Goal: Task Accomplishment & Management: Manage account settings

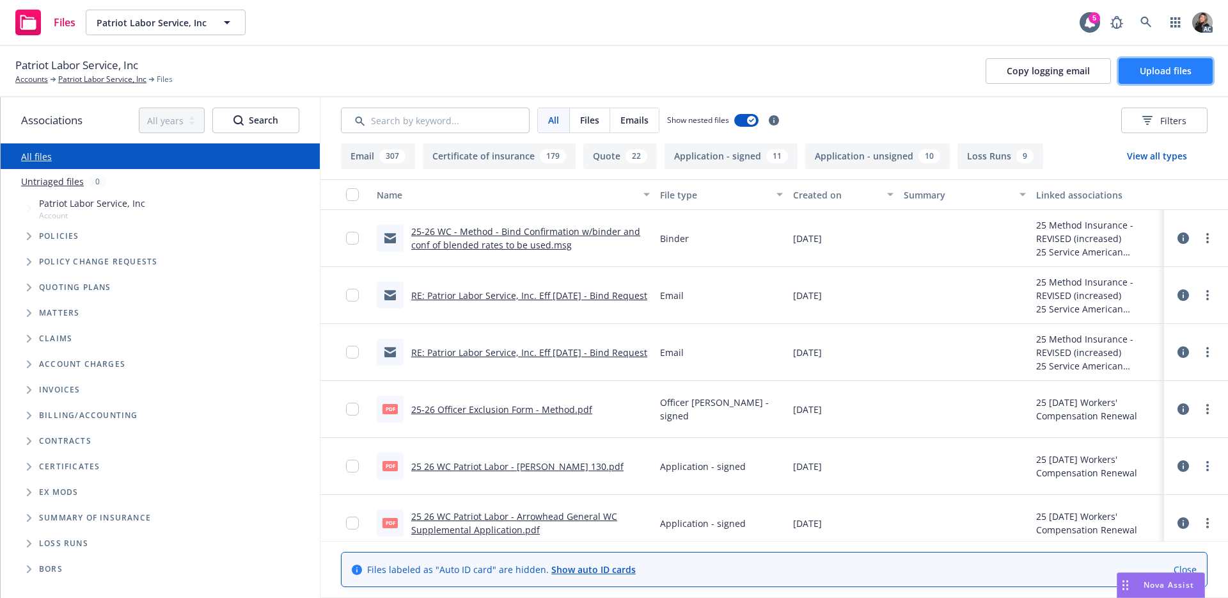
click at [1179, 73] on span "Upload files" at bounding box center [1166, 71] width 52 height 12
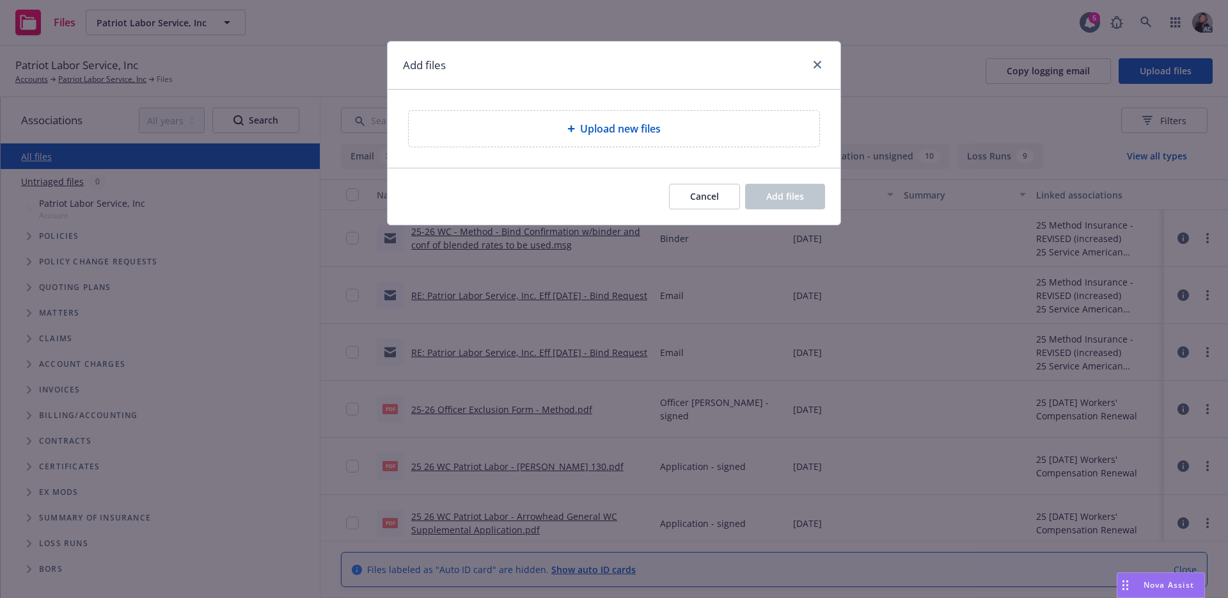
click at [658, 117] on div "Upload new files" at bounding box center [614, 129] width 411 height 36
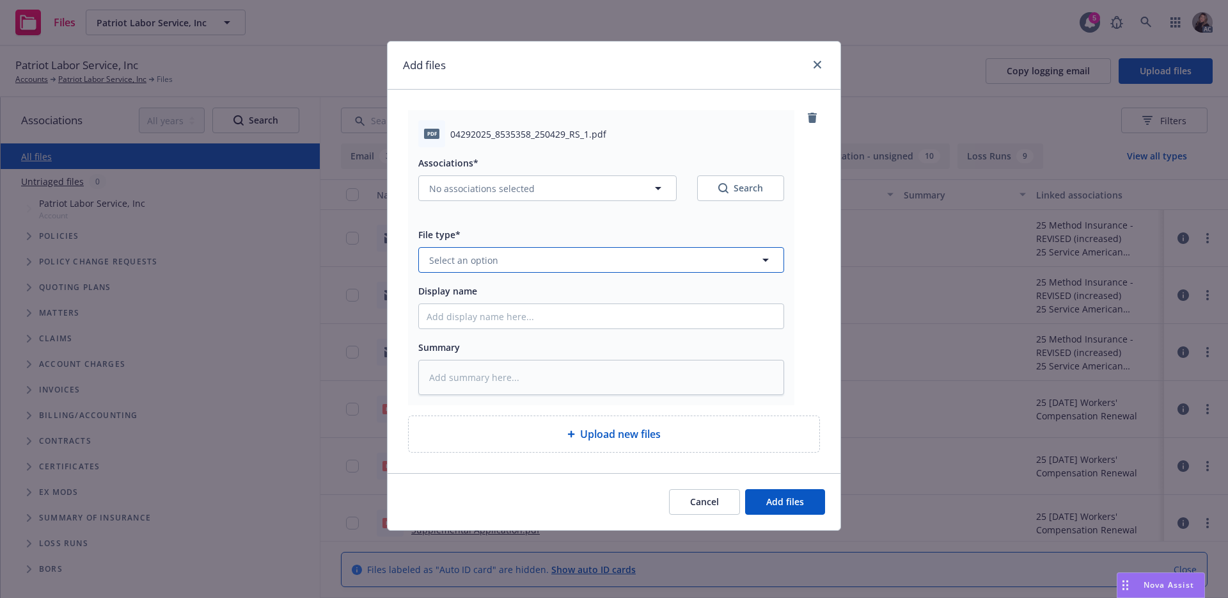
click at [598, 258] on button "Select an option" at bounding box center [601, 260] width 366 height 26
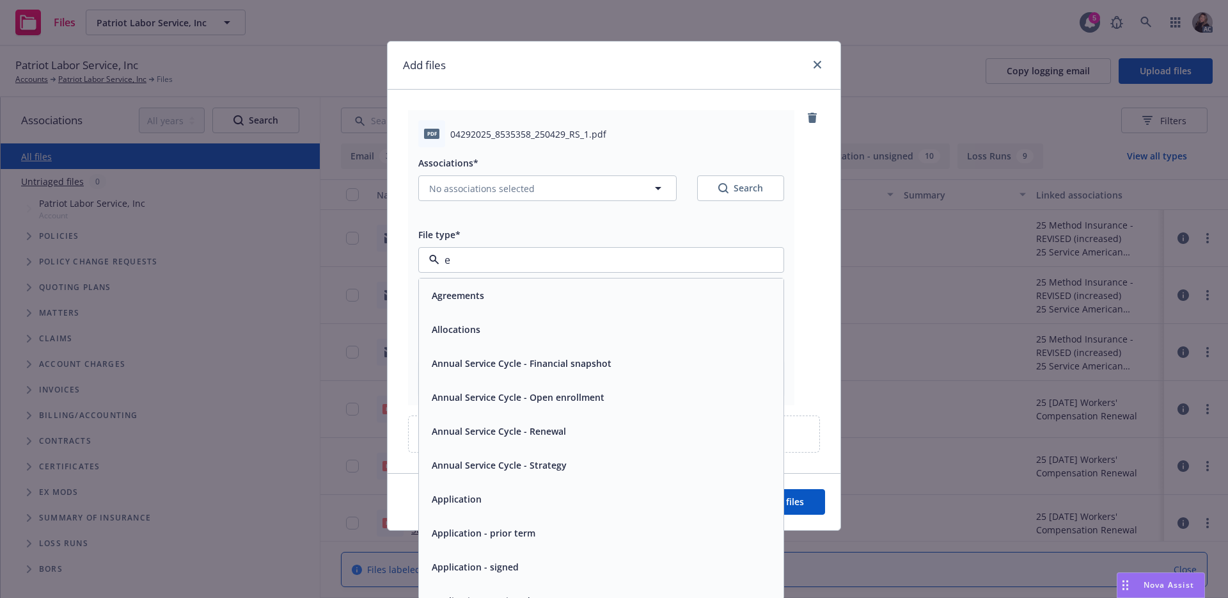
type input "ex"
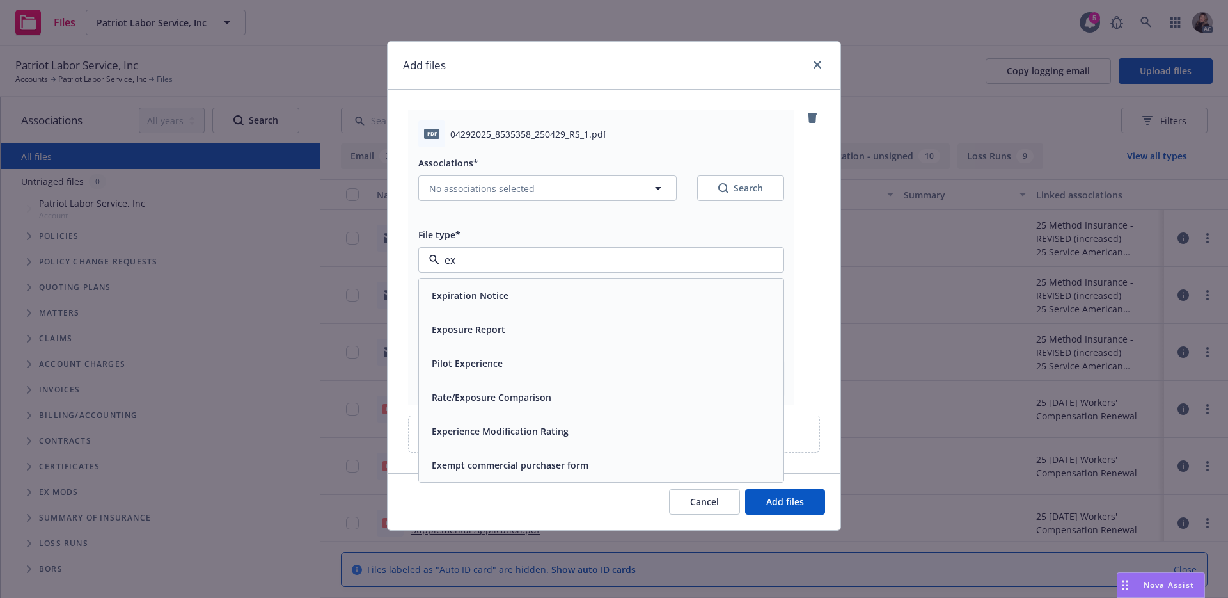
click at [514, 422] on div "Experience Modification Rating" at bounding box center [499, 431] width 145 height 19
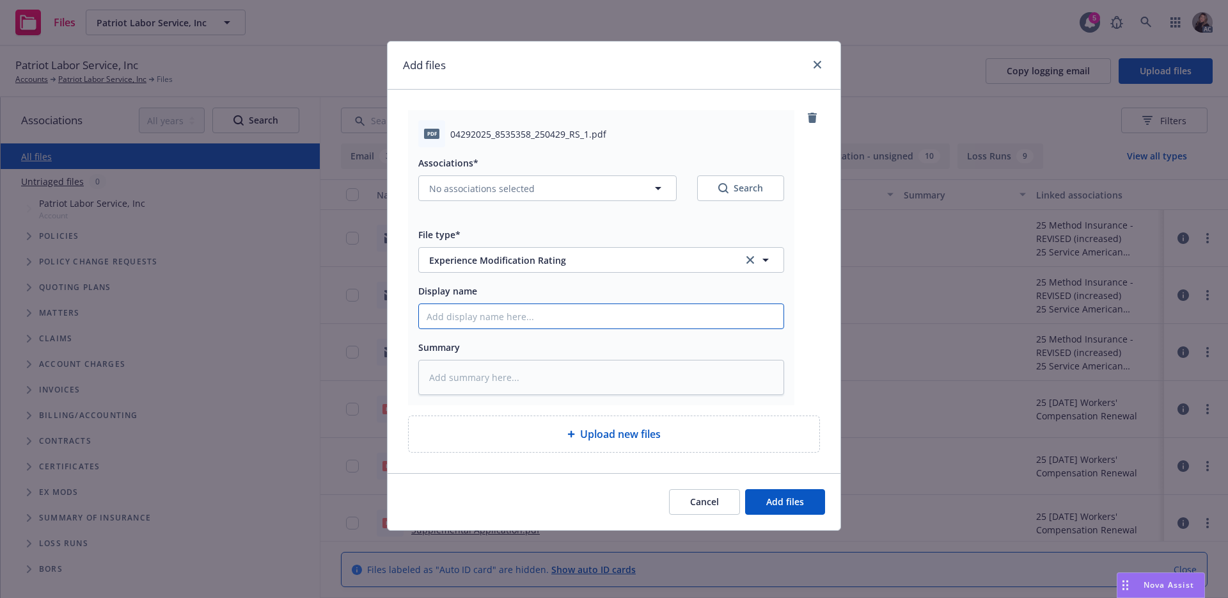
click at [518, 322] on input "Display name" at bounding box center [601, 316] width 365 height 24
type textarea "x"
type input "2"
type textarea "x"
type input "20"
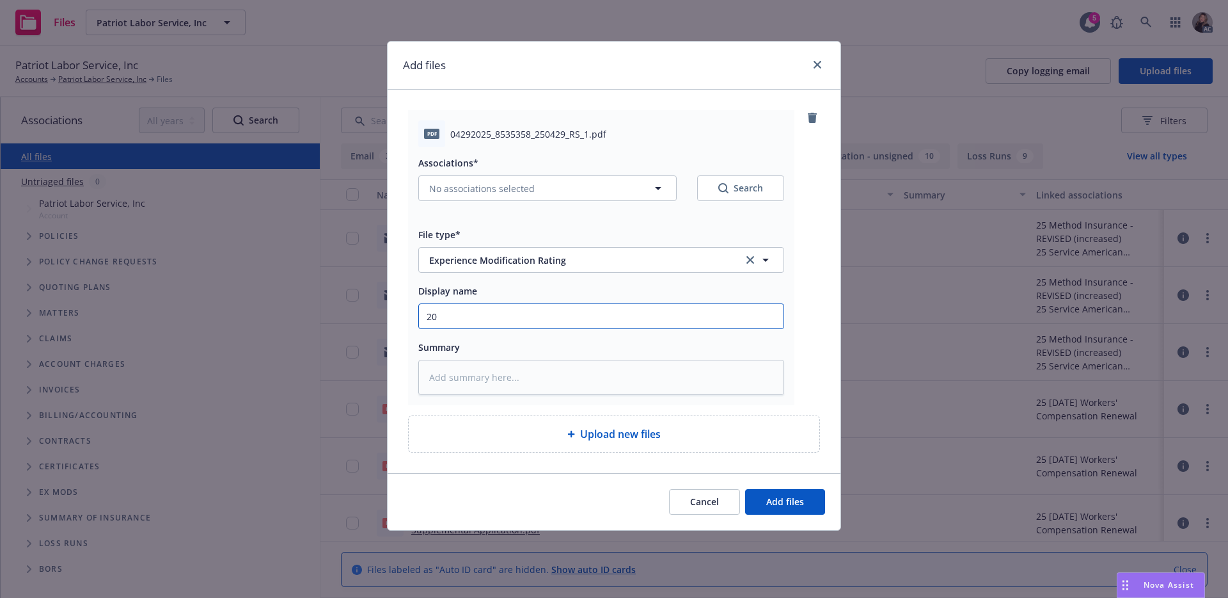
type textarea "x"
type input "202"
type textarea "x"
type input "2025"
type textarea "x"
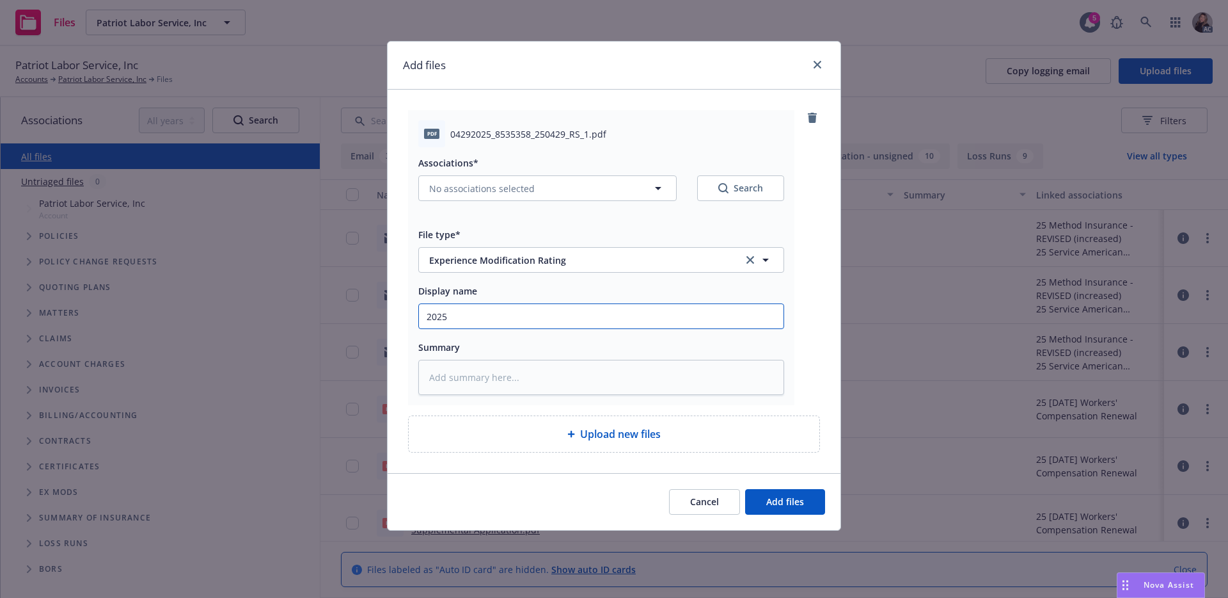
type input "2025"
type textarea "x"
type input "2025 E"
type textarea "x"
type input "2025 Ex"
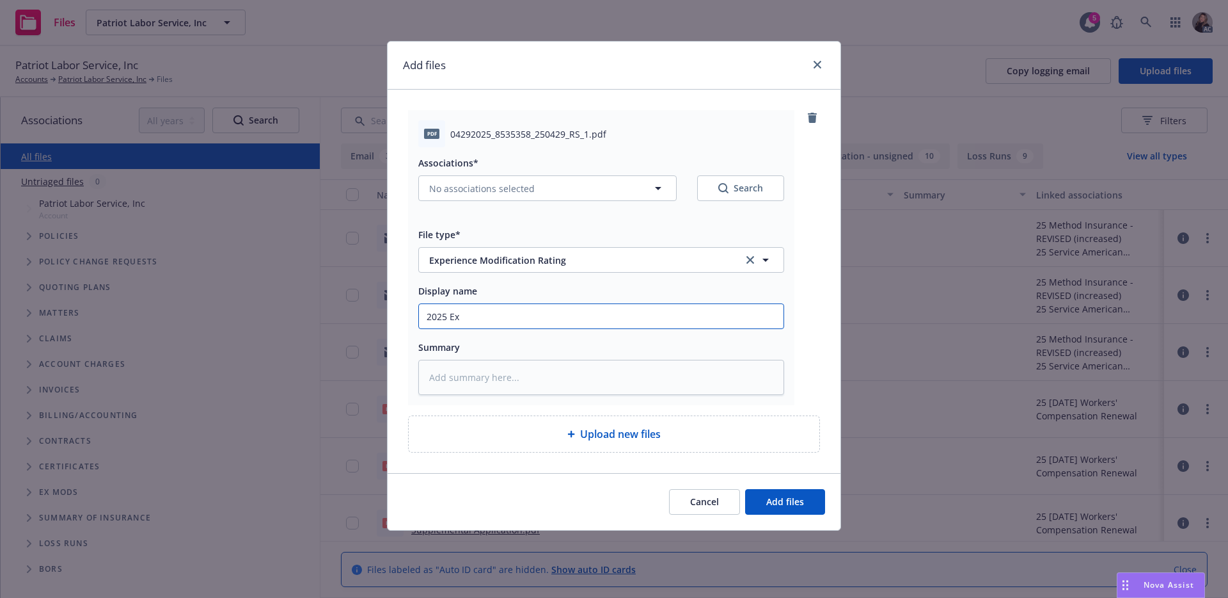
type textarea "x"
type input "2025 Ex-"
type textarea "x"
type input "2025 Ex-m"
type textarea "x"
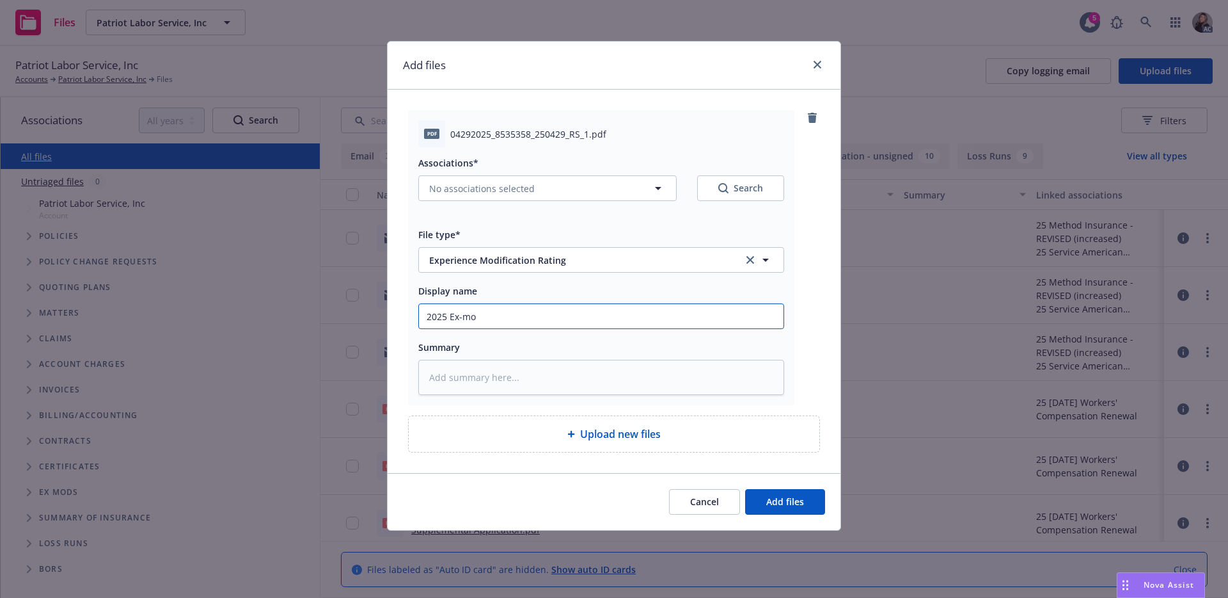
type input "2025 Ex-mod"
type textarea "x"
type input "2025 Ex-modw"
type textarea "x"
type input "2025 Ex-modwo"
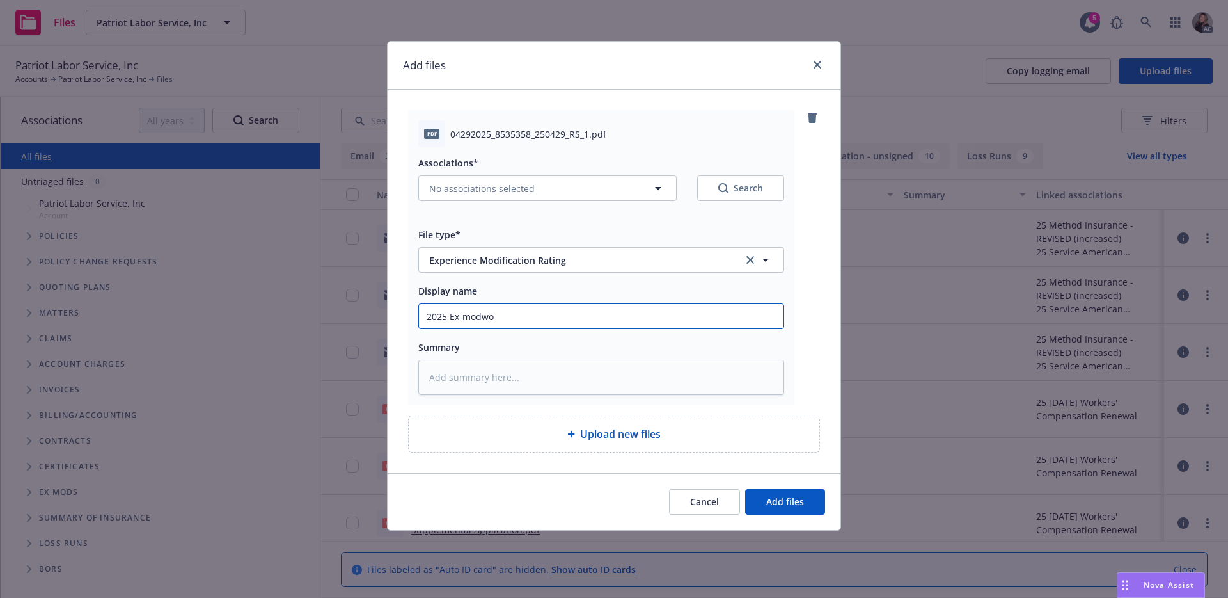
type textarea "x"
type input "2025 Ex-modwor"
type textarea "x"
type input "2025 Ex-modwork"
type textarea "x"
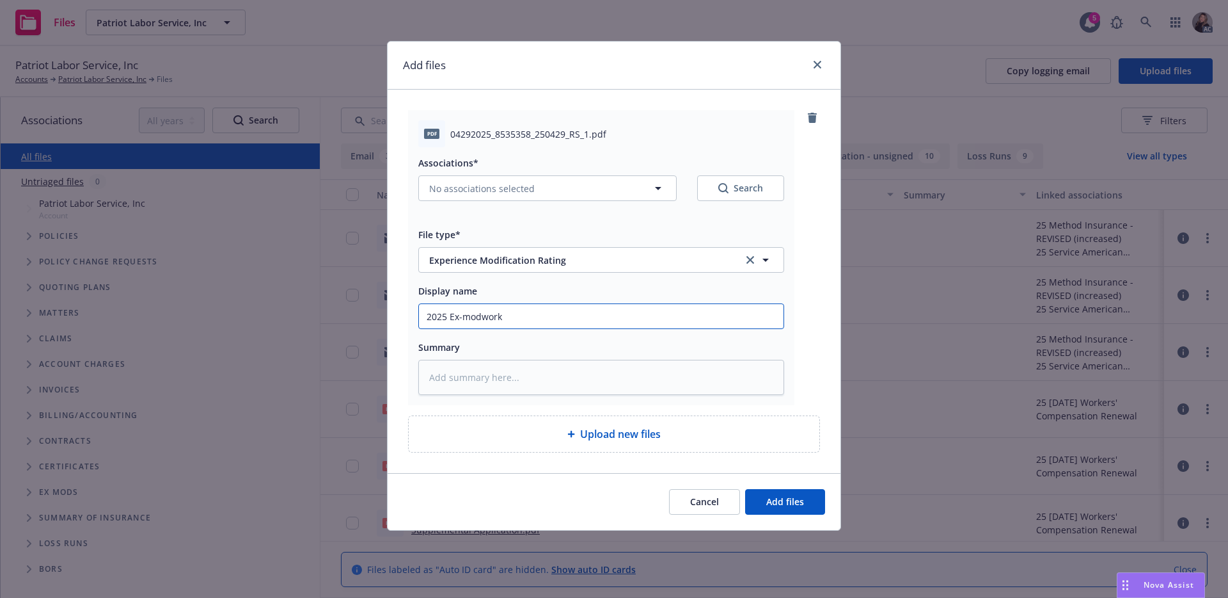
type input "2025 Ex-modwor"
type textarea "x"
type input "2025 Ex-modwo"
type textarea "x"
type input "2025 Ex-modw"
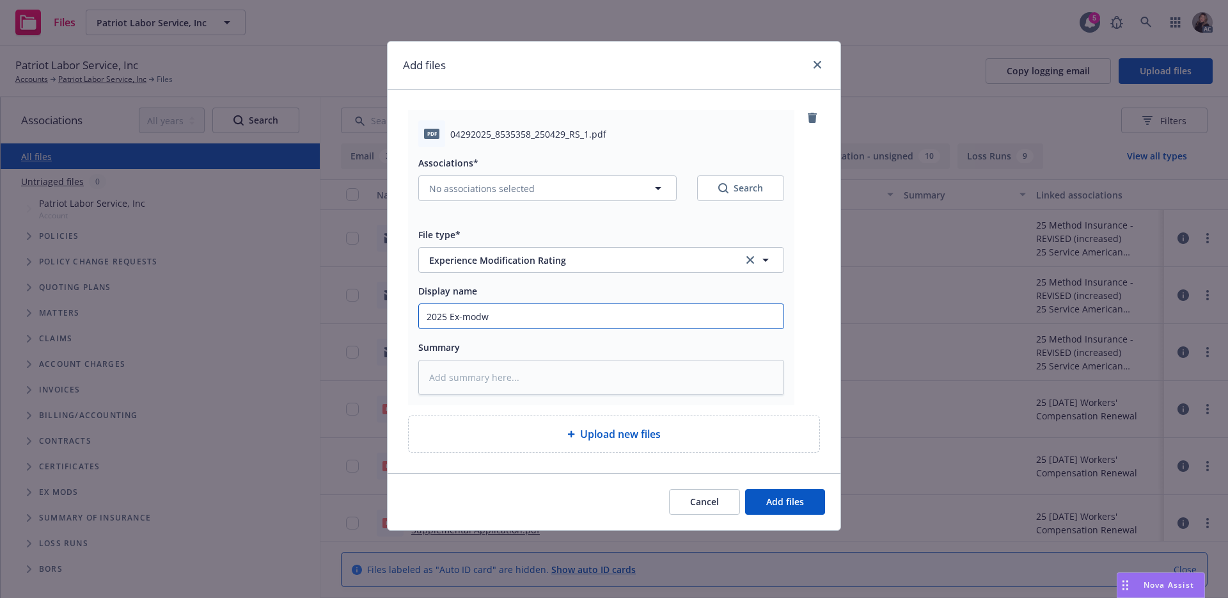
type textarea "x"
type input "2025 Ex-mod"
type textarea "x"
type input "2025 Ex-mod"
type textarea "x"
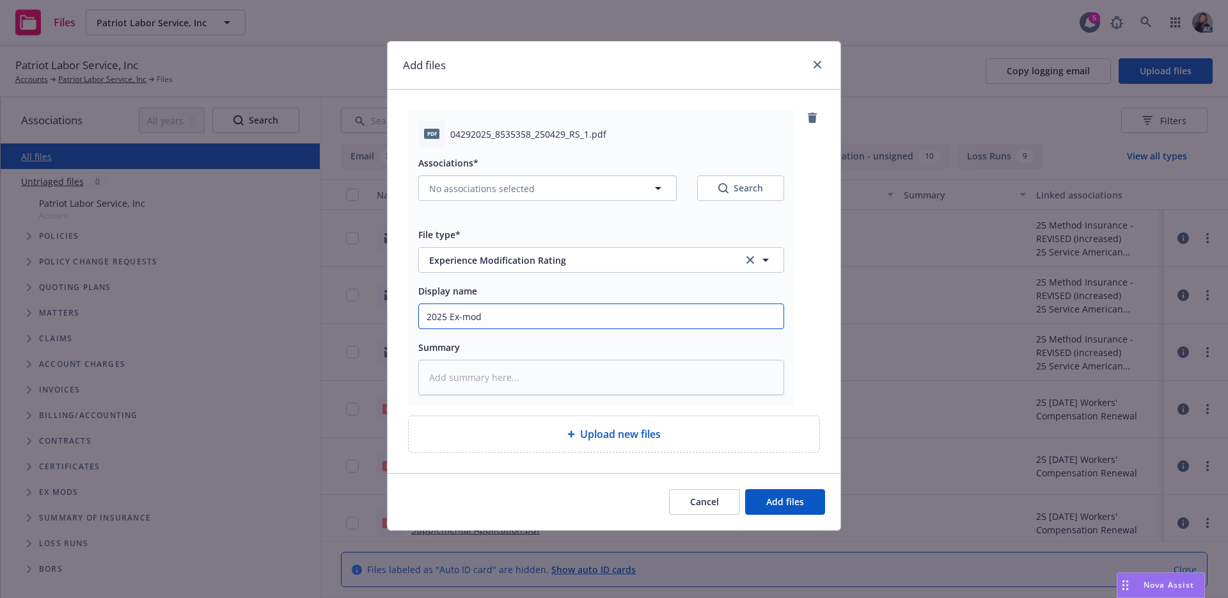
type input "2025 Ex-mod w"
type textarea "x"
type input "2025 Ex-mod wo"
type textarea "x"
type input "2025 Ex-mod work"
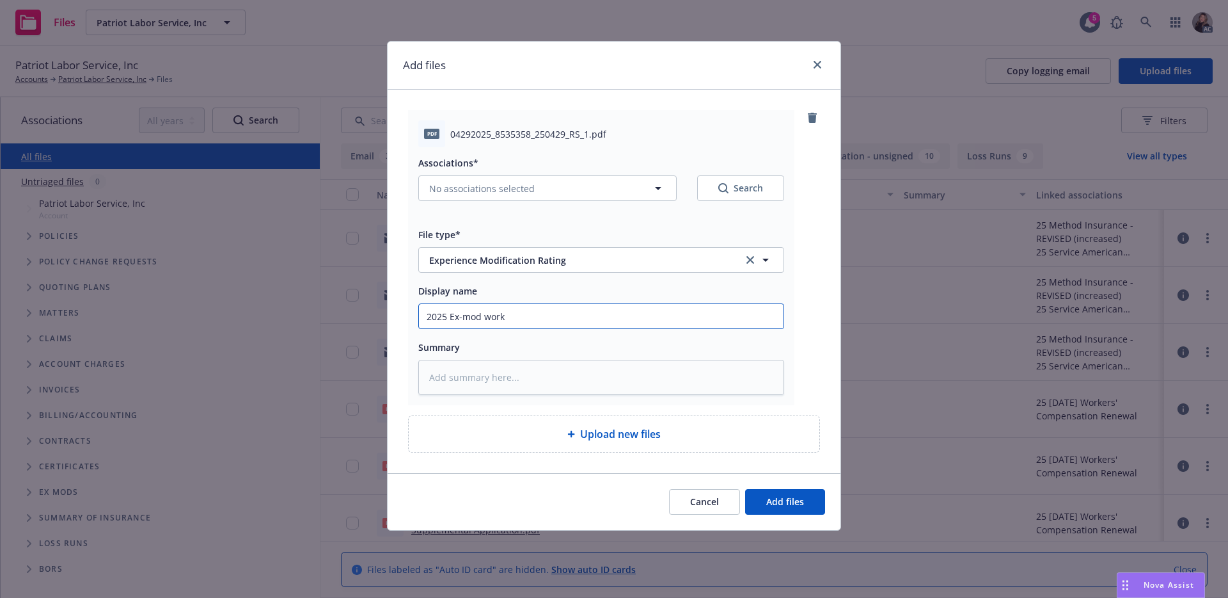
type textarea "x"
type input "2025 Ex-mod works"
type textarea "x"
type input "2025 Ex-mod worksh"
type textarea "x"
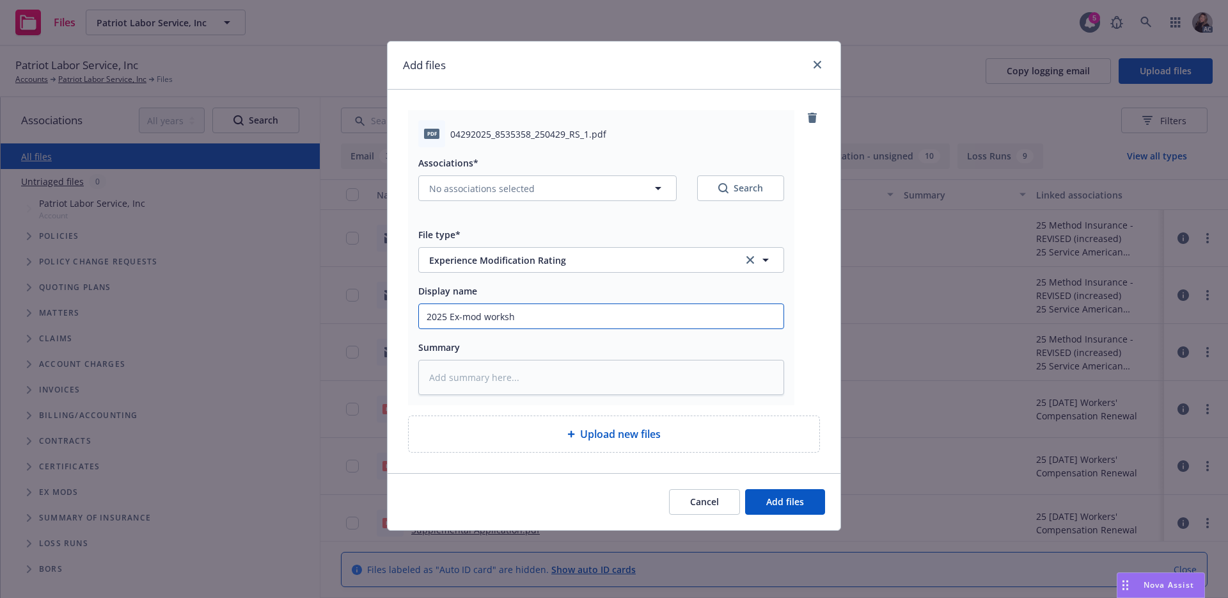
type input "2025 Ex-mod workshe"
type textarea "x"
type input "2025 Ex-mod workshee"
type textarea "x"
type input "2025 Ex-mod worksheet"
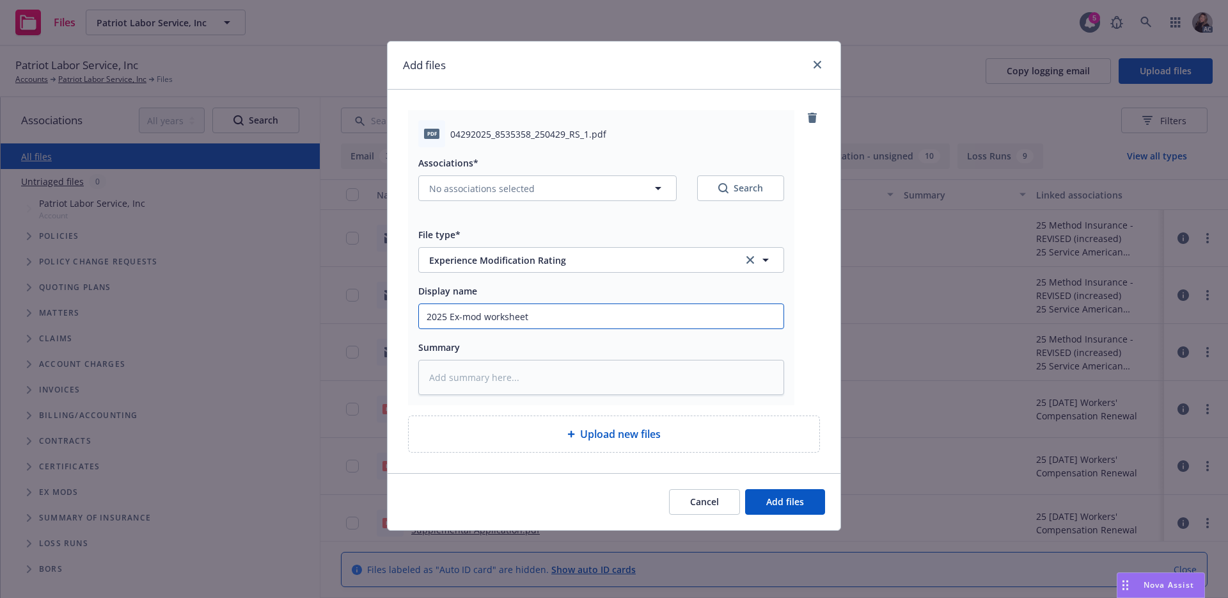
click at [578, 305] on input "2025 Ex-mod worksheet" at bounding box center [601, 316] width 365 height 24
drag, startPoint x: 554, startPoint y: 303, endPoint x: 406, endPoint y: 301, distance: 147.8
click at [406, 301] on div "pdf 04292025_8535358_250429_RS_1.pdf Associations* No associations selected Sea…" at bounding box center [614, 281] width 453 height 383
click at [770, 502] on span "Add files" at bounding box center [786, 501] width 38 height 12
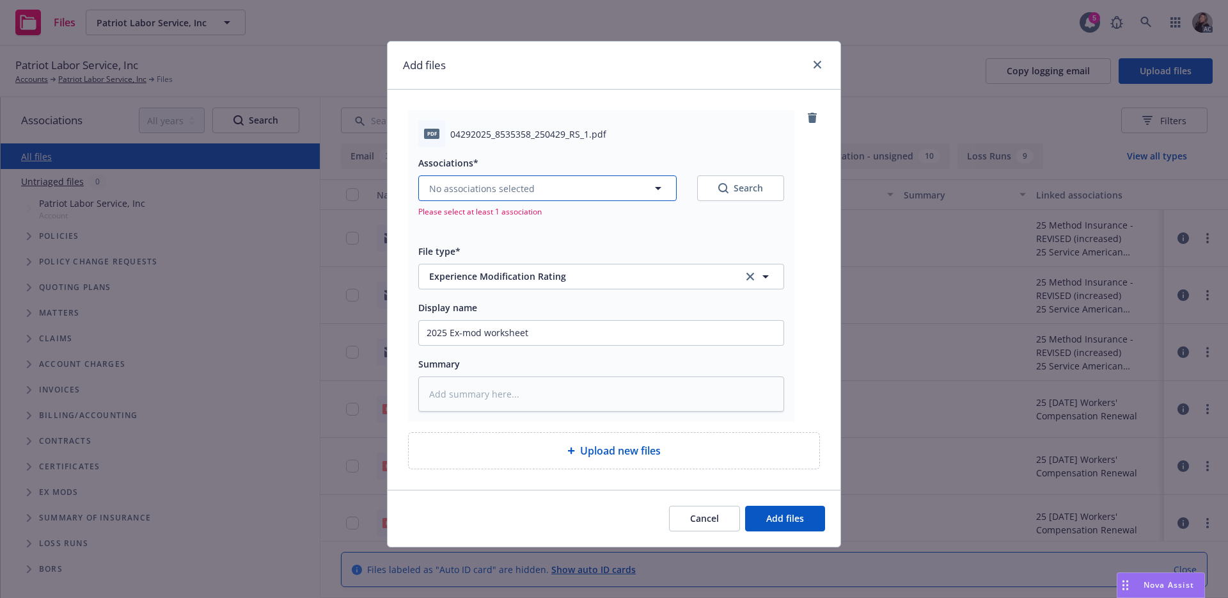
click at [586, 193] on button "No associations selected" at bounding box center [547, 188] width 258 height 26
type textarea "x"
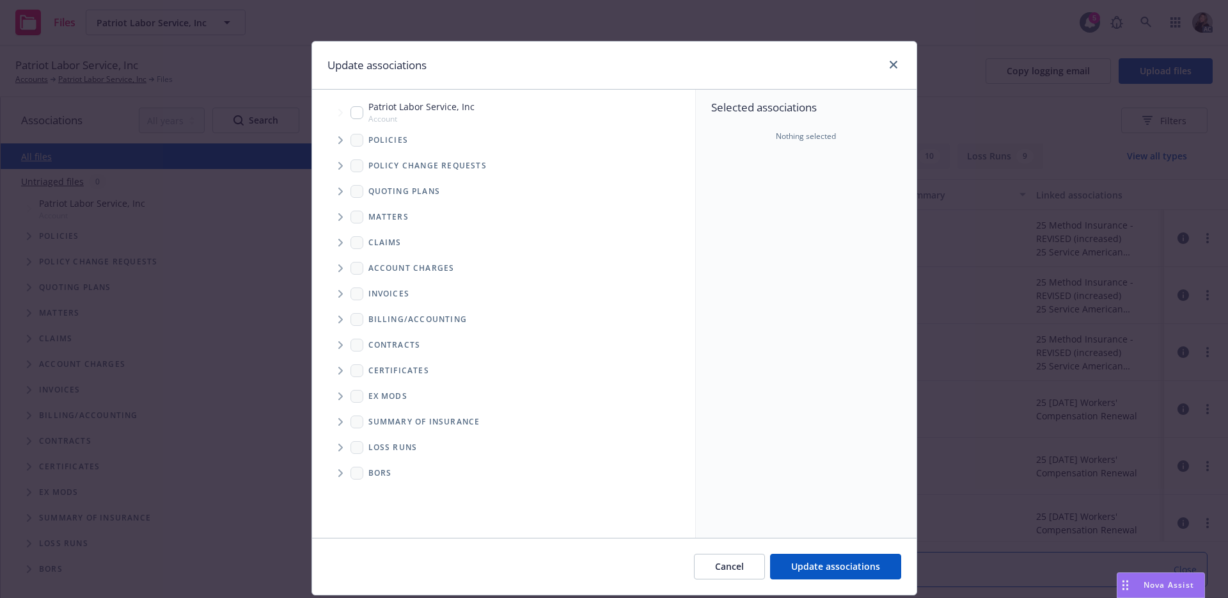
click at [356, 115] on input "Tree Example" at bounding box center [357, 112] width 13 height 13
checkbox input "true"
click at [806, 557] on button "Update associations" at bounding box center [835, 566] width 131 height 26
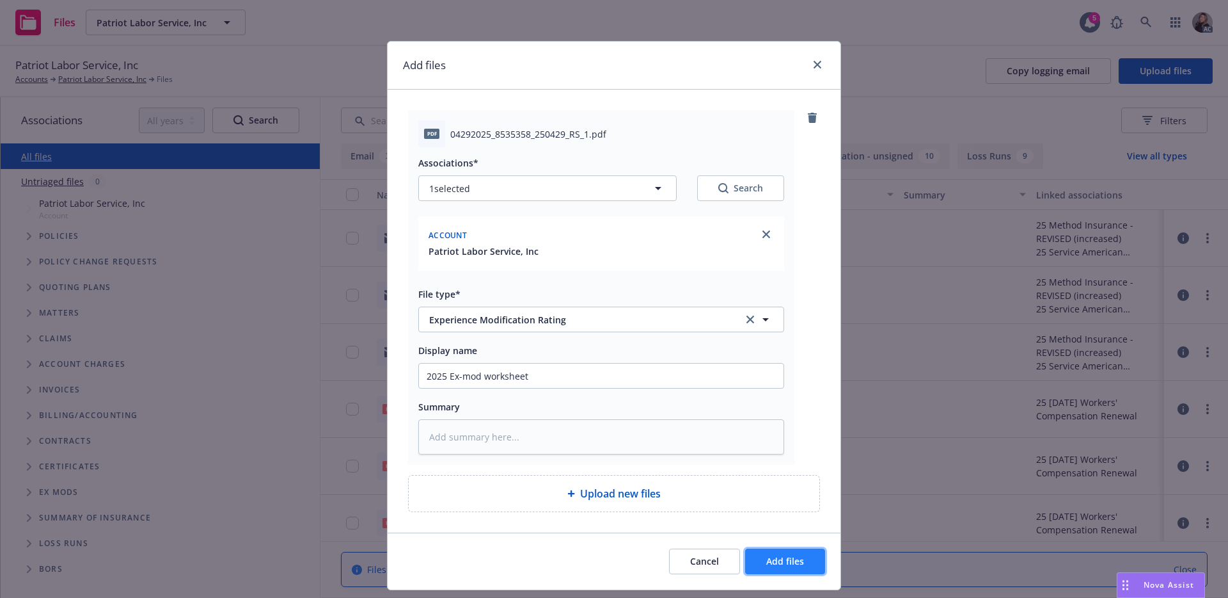
click at [783, 557] on span "Add files" at bounding box center [786, 561] width 38 height 12
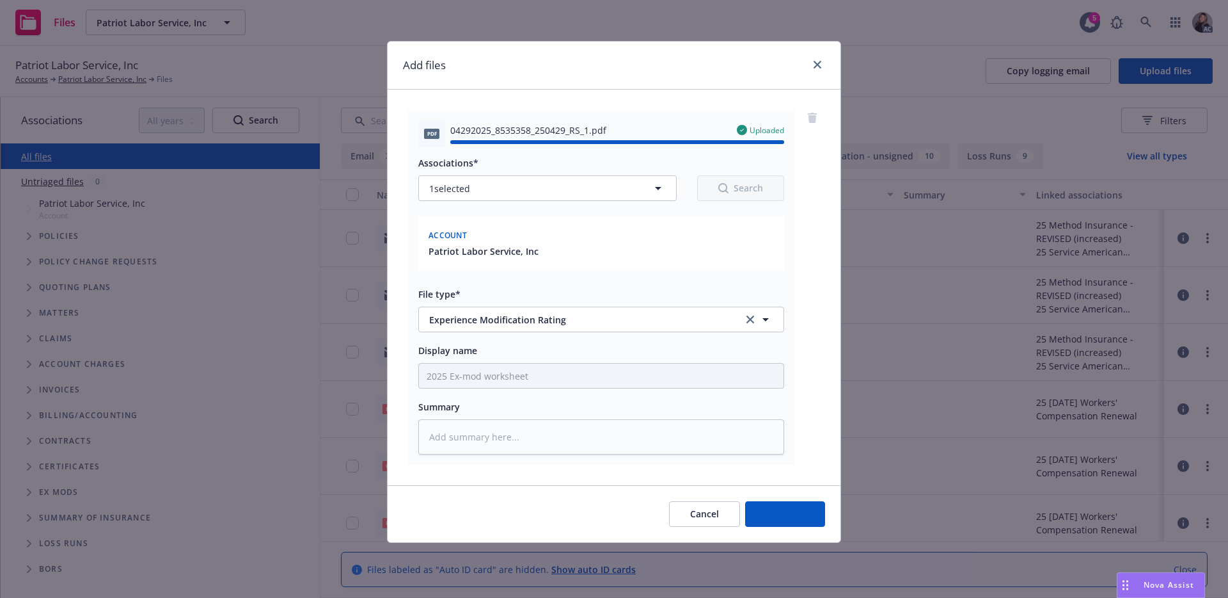
type textarea "x"
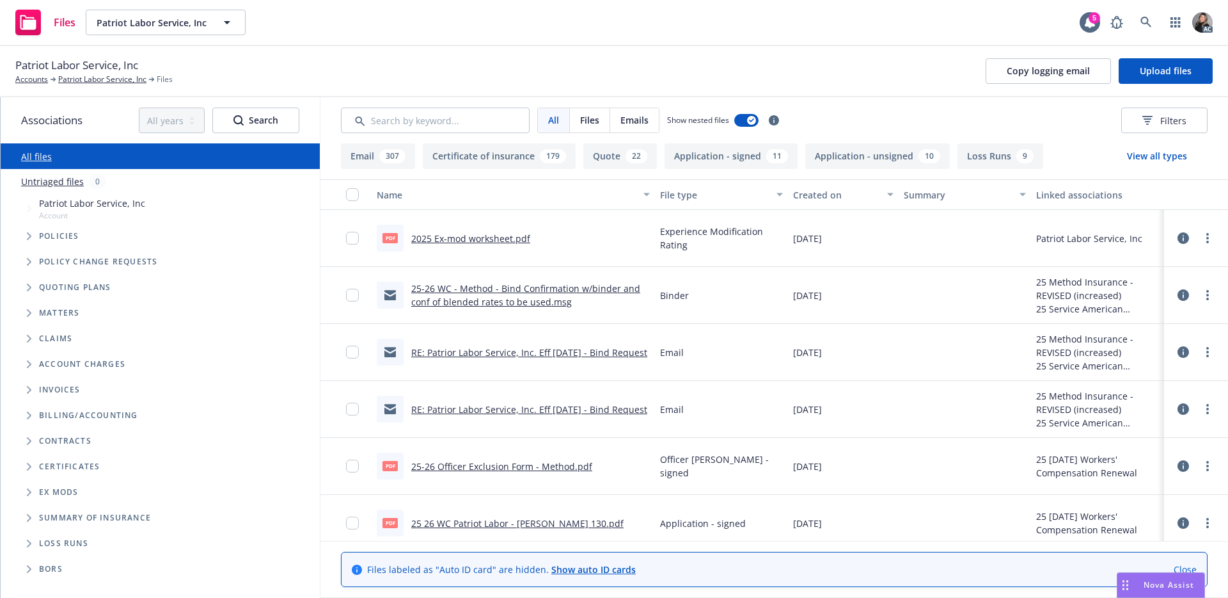
click at [708, 58] on div "Patriot Labor Service, Inc Accounts Patriot Labor Service, Inc Files Copy loggi…" at bounding box center [614, 71] width 1198 height 28
click at [116, 78] on link "Patriot Labor Service, Inc" at bounding box center [102, 80] width 88 height 12
